Goal: Transaction & Acquisition: Purchase product/service

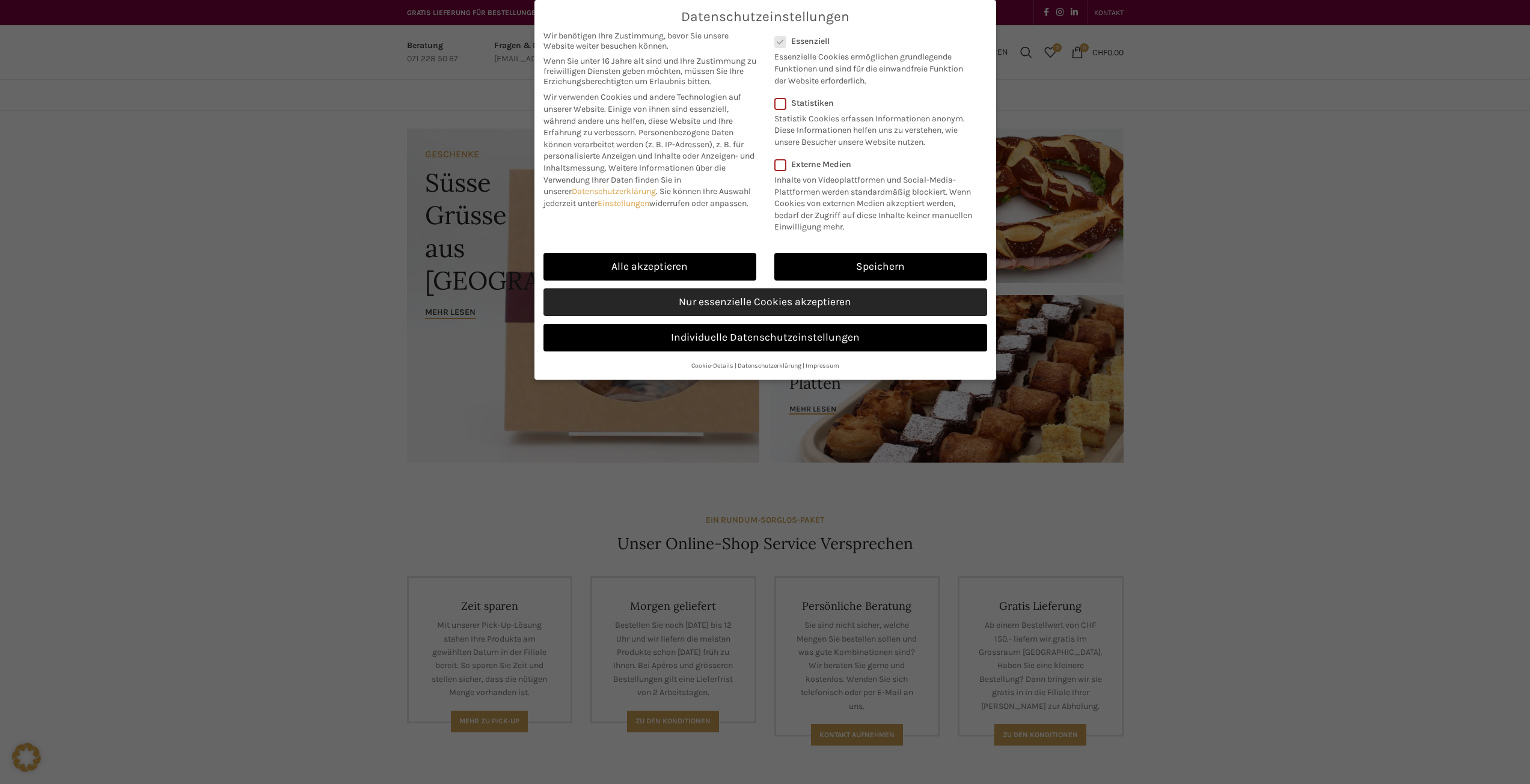
click at [749, 304] on link "Nur essenzielle Cookies akzeptieren" at bounding box center [765, 302] width 444 height 28
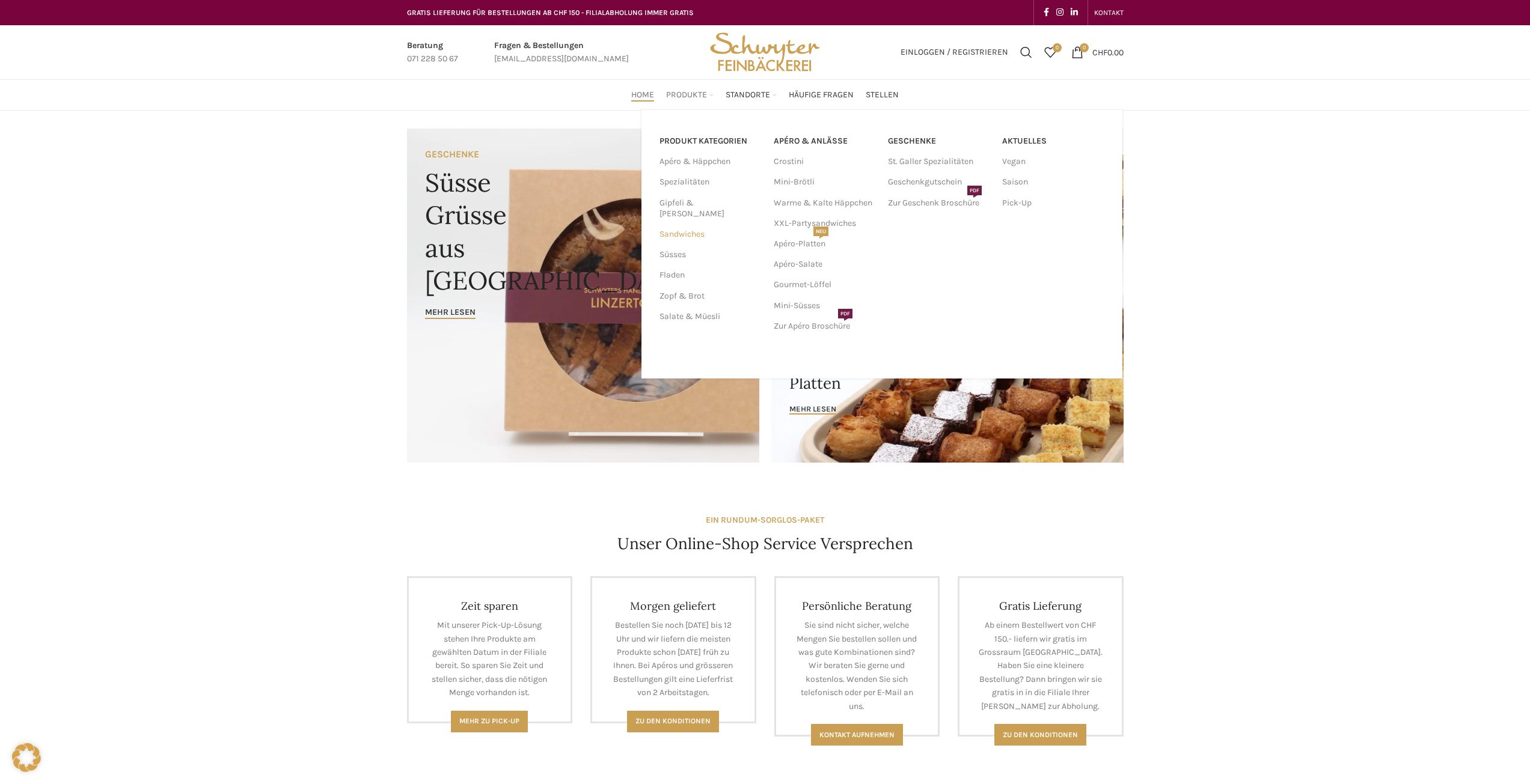
click at [681, 224] on link "Sandwiches" at bounding box center [709, 234] width 99 height 21
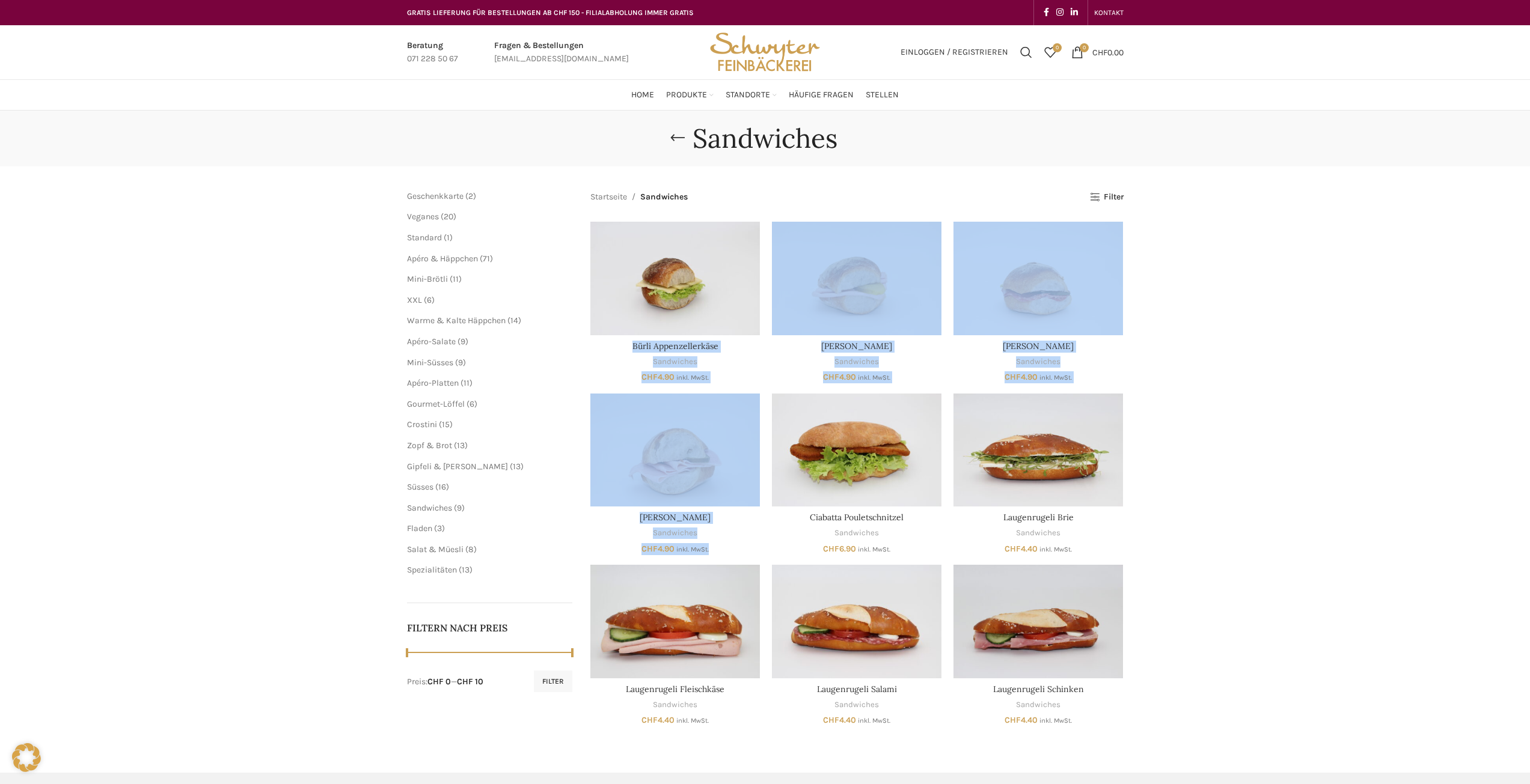
drag, startPoint x: 666, startPoint y: 353, endPoint x: 897, endPoint y: 391, distance: 234.1
click at [897, 391] on div "In den Warenkorb Schnellansicht Zur Wunschliste hinzufügen Bürli Appenzellerkäs…" at bounding box center [857, 473] width 533 height 503
